Goal: Check status: Check status

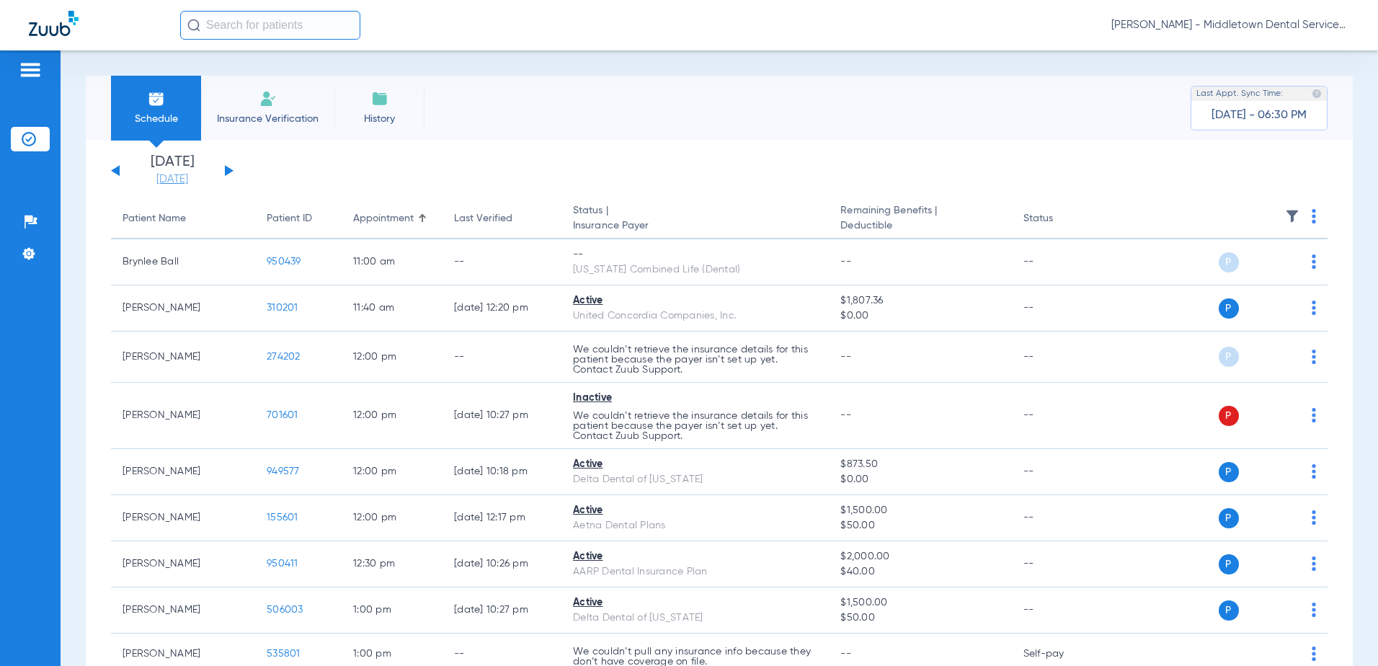
click at [164, 177] on link "[DATE]" at bounding box center [172, 179] width 87 height 14
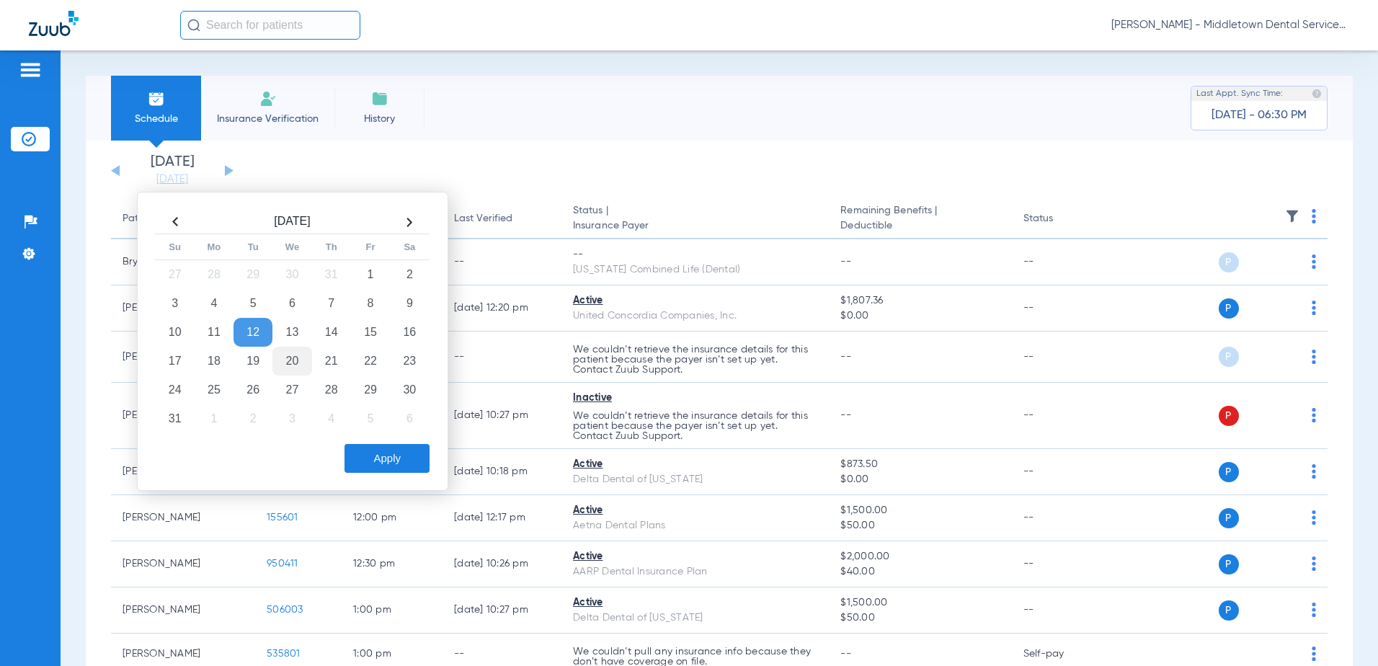
click at [293, 365] on td "20" at bounding box center [292, 361] width 39 height 29
click at [368, 467] on button "Apply" at bounding box center [387, 458] width 85 height 29
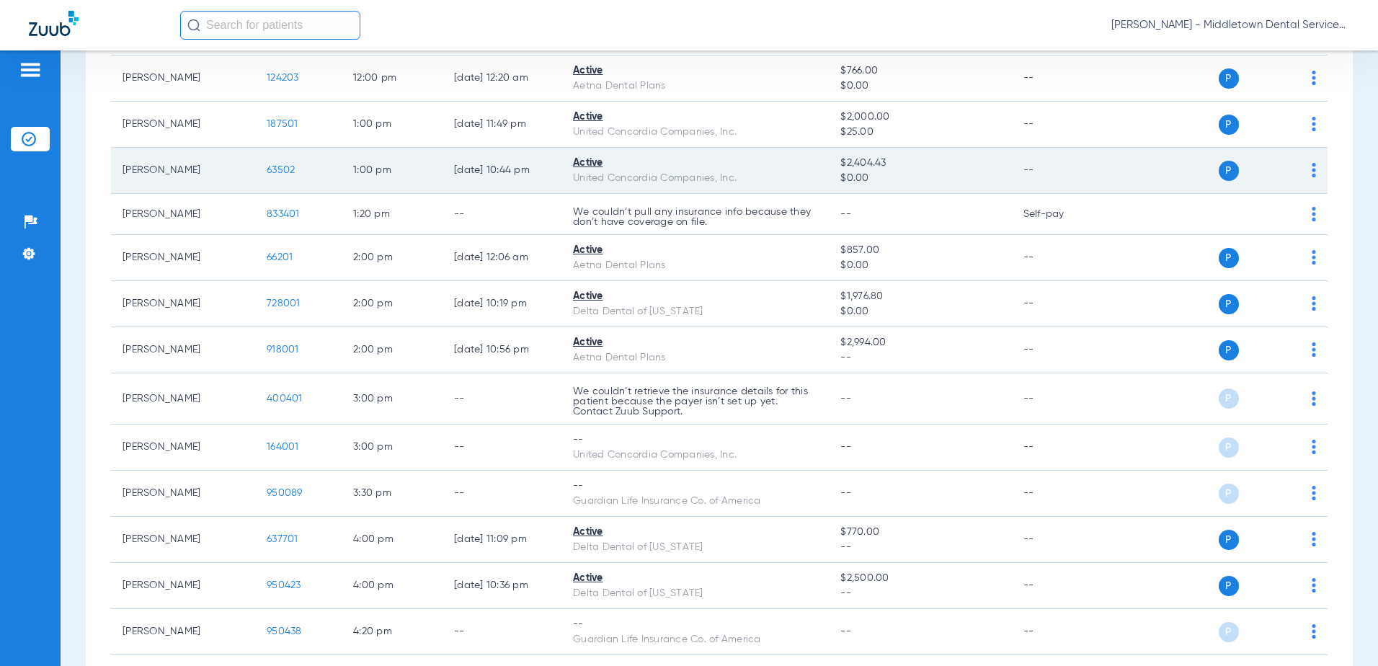
scroll to position [937, 0]
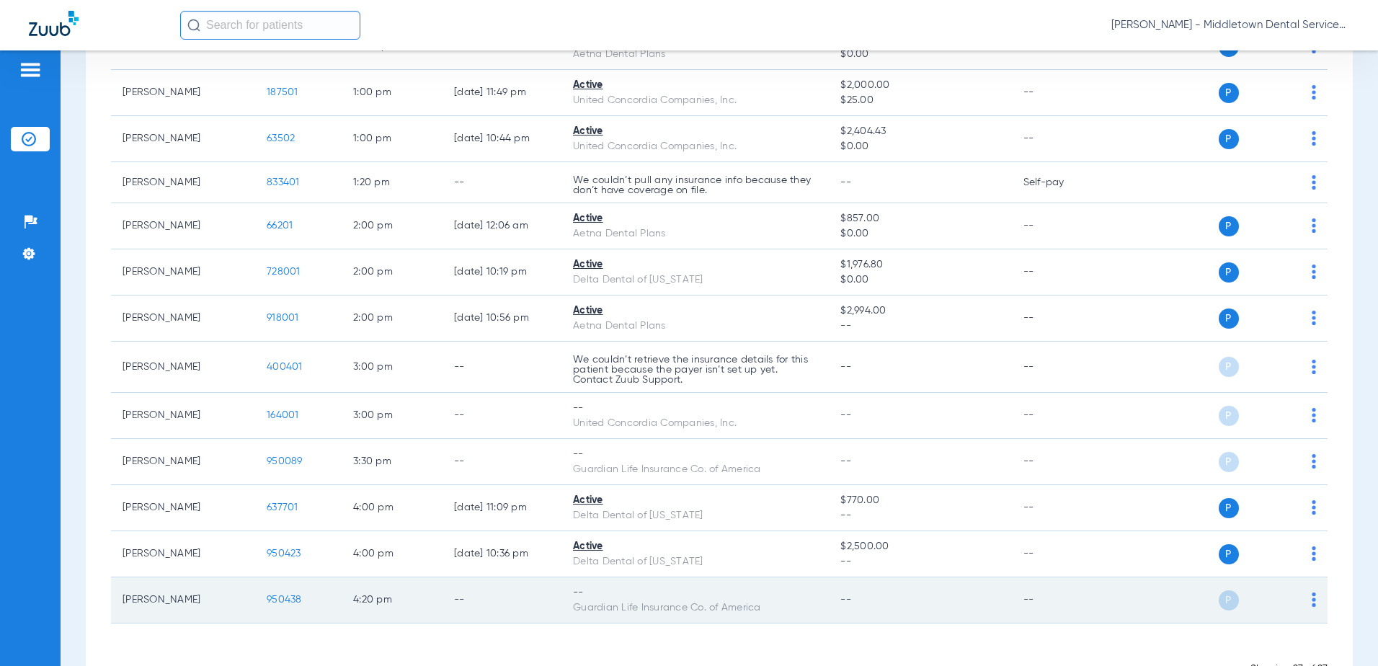
click at [708, 621] on td "-- Guardian Life Insurance Co. of America" at bounding box center [695, 600] width 267 height 46
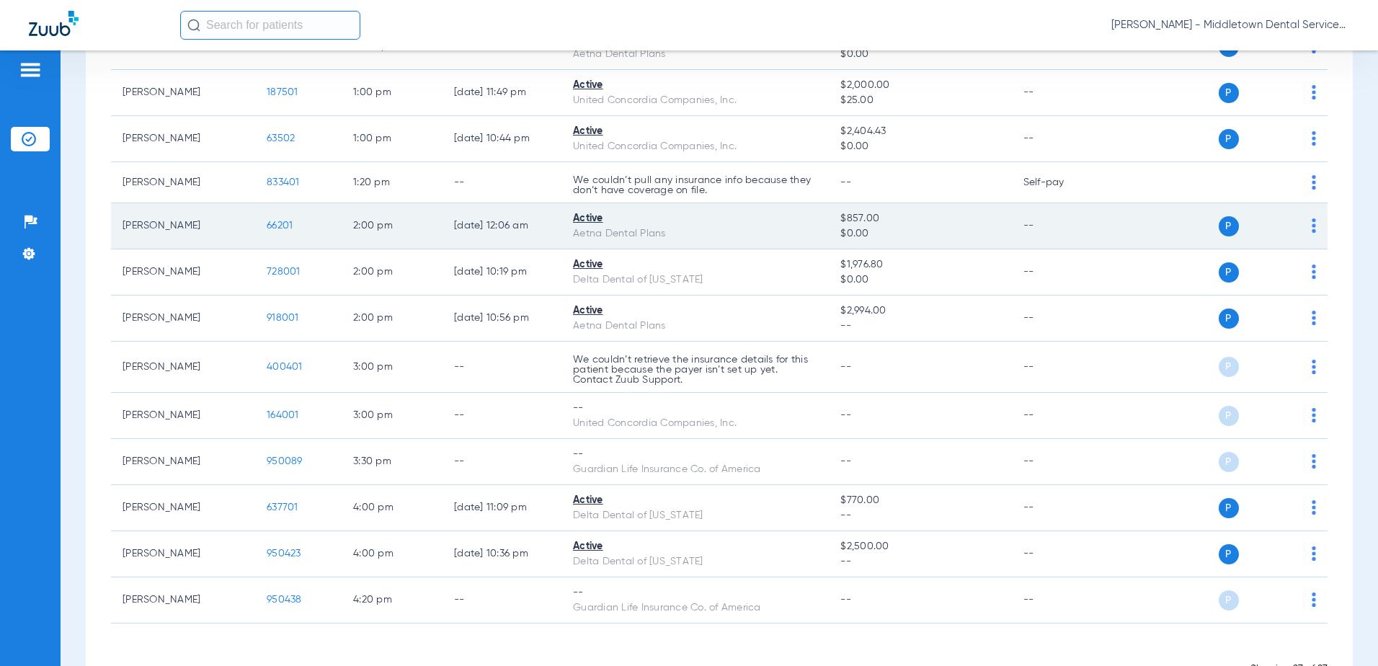
drag, startPoint x: 918, startPoint y: 253, endPoint x: 934, endPoint y: 234, distance: 25.6
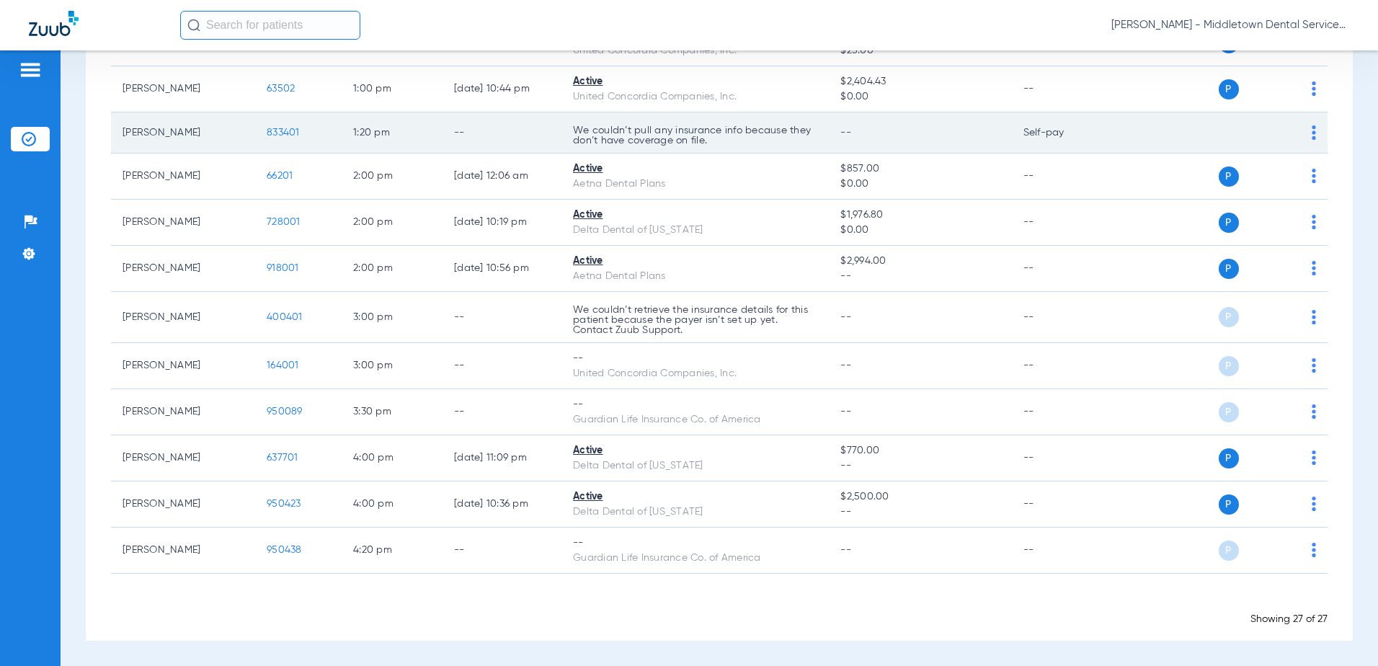
scroll to position [915, 0]
